Goal: Task Accomplishment & Management: Manage account settings

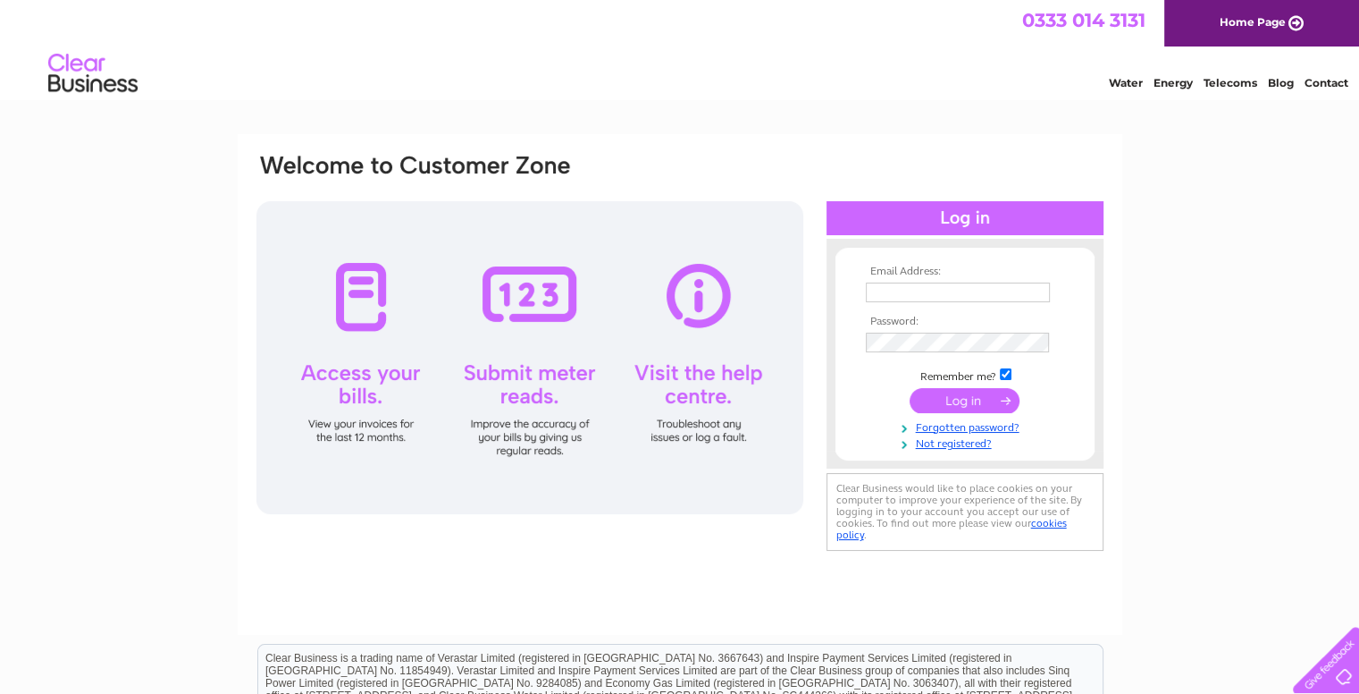
click at [921, 280] on td at bounding box center [965, 292] width 207 height 29
click at [921, 287] on input "text" at bounding box center [958, 292] width 184 height 20
type input "admin@sarti.co.uk"
click at [960, 397] on input "submit" at bounding box center [965, 401] width 110 height 25
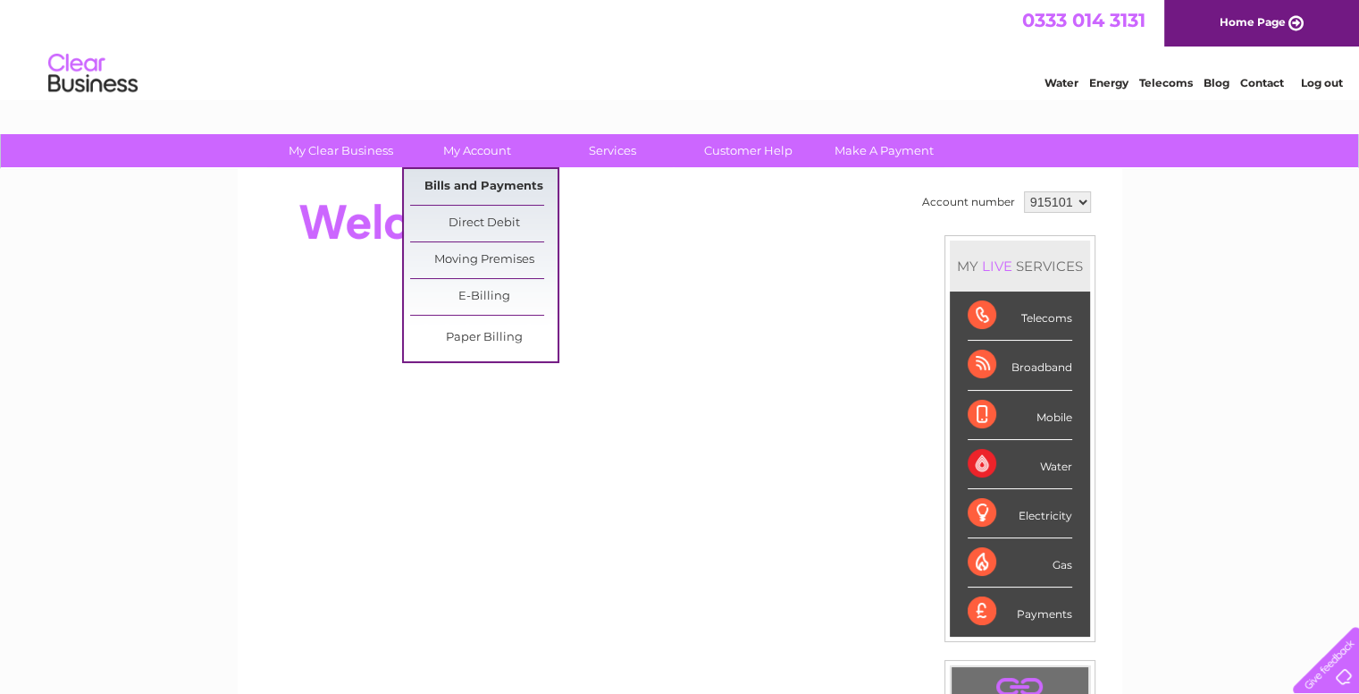
click at [483, 183] on link "Bills and Payments" at bounding box center [483, 187] width 147 height 36
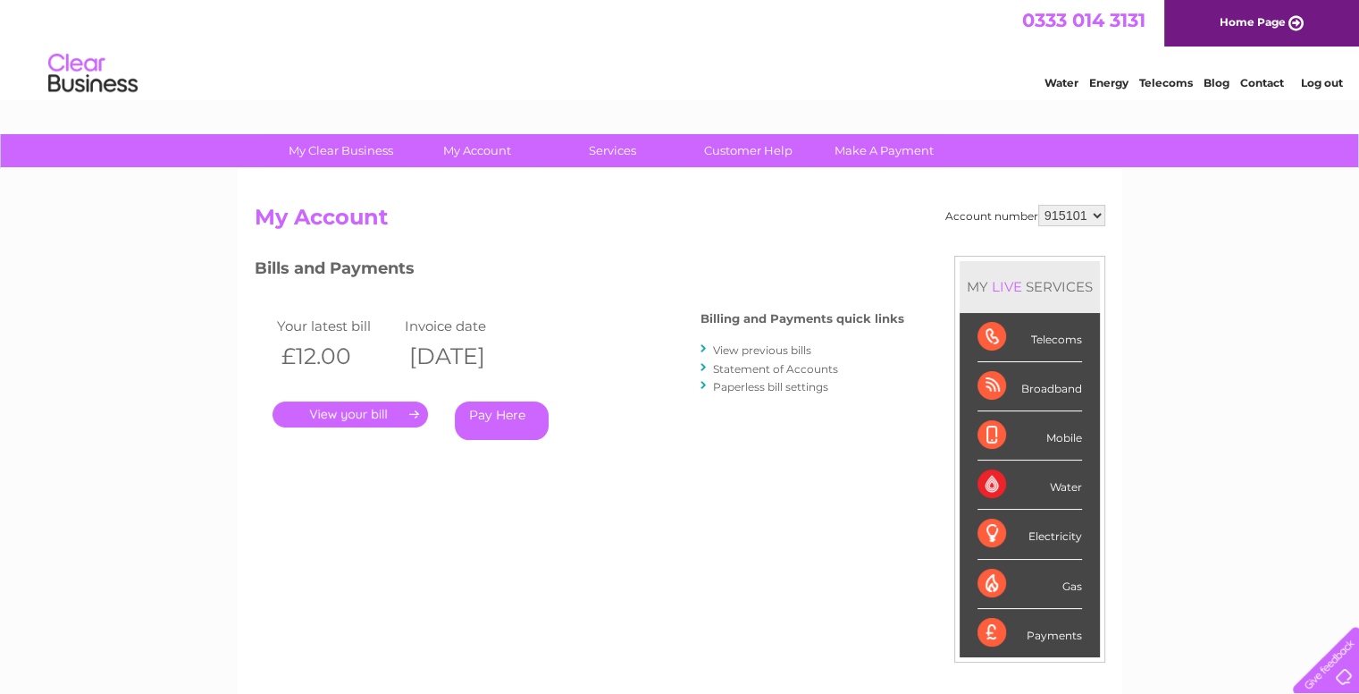
click at [1099, 212] on select "915101 915103 915104" at bounding box center [1072, 215] width 67 height 21
select select "915103"
click at [1039, 205] on select "915101 915103 915104" at bounding box center [1072, 215] width 67 height 21
click at [354, 411] on link "." at bounding box center [351, 414] width 156 height 26
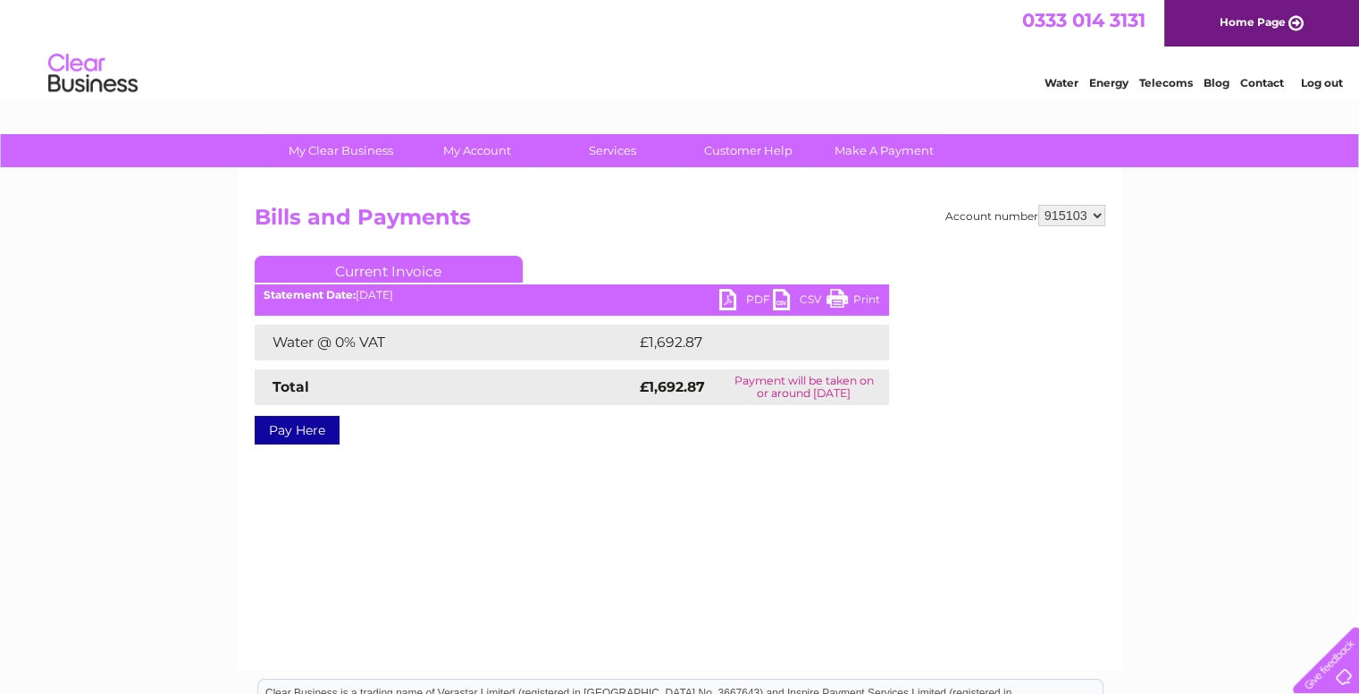
click at [747, 297] on link "PDF" at bounding box center [746, 302] width 54 height 26
